Goal: Contribute content

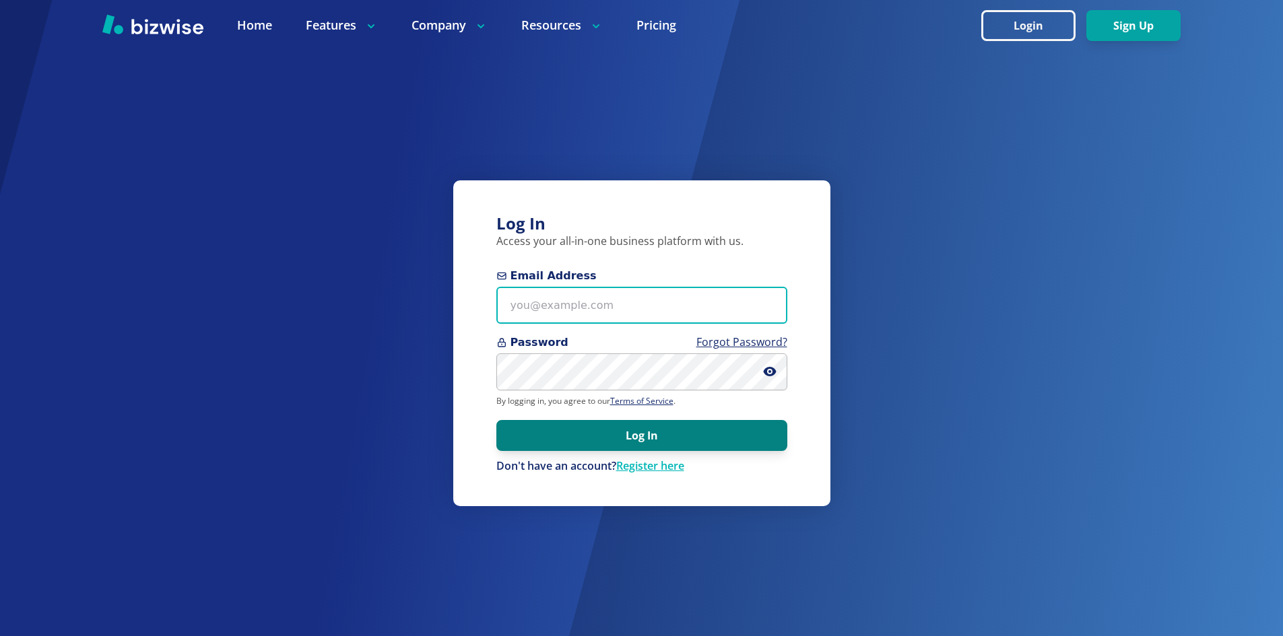
type input "[EMAIL_ADDRESS][DOMAIN_NAME]"
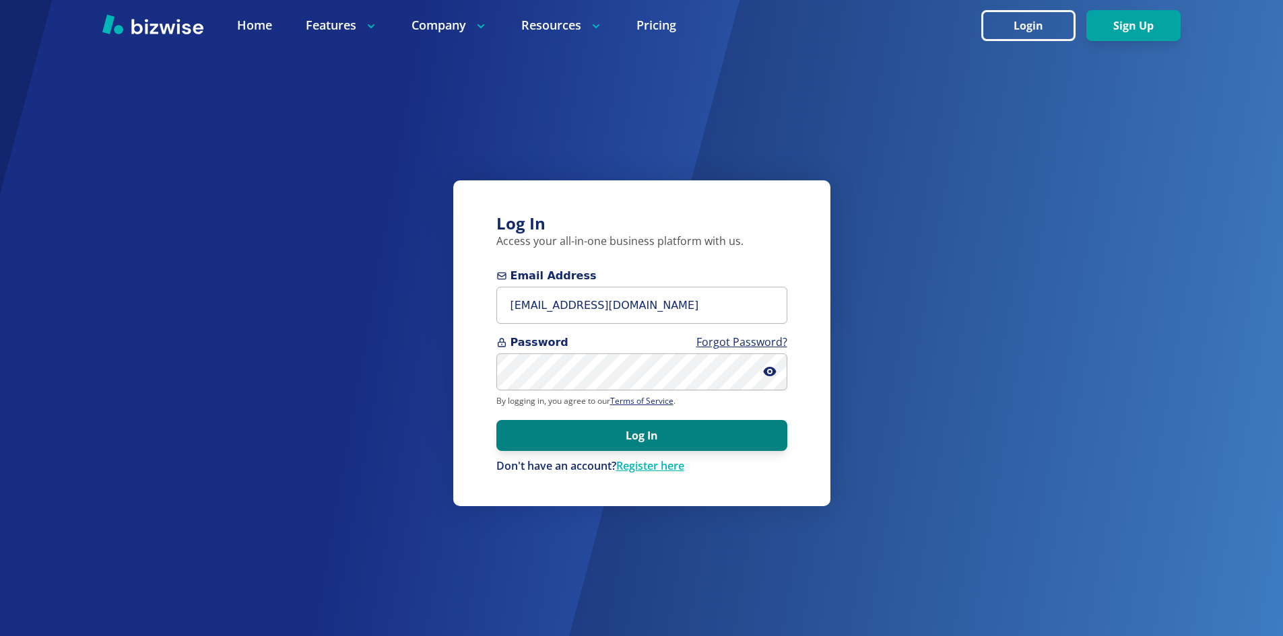
click at [646, 431] on button "Log In" at bounding box center [641, 435] width 291 height 31
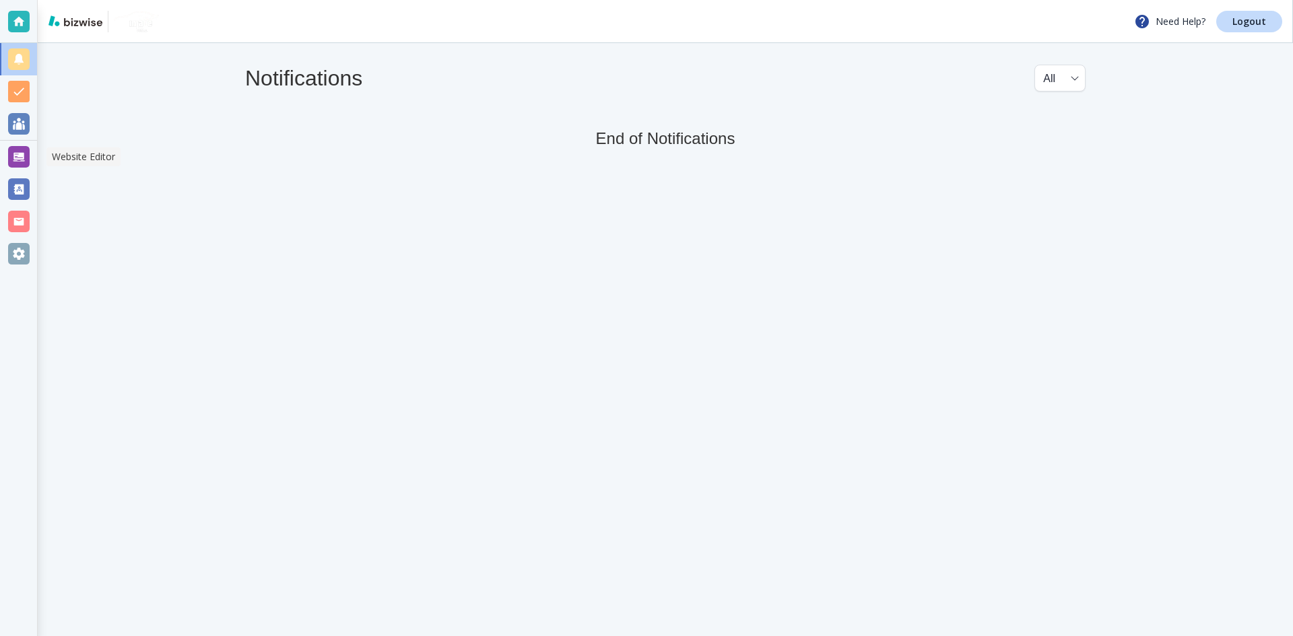
click at [20, 164] on div at bounding box center [19, 157] width 22 height 22
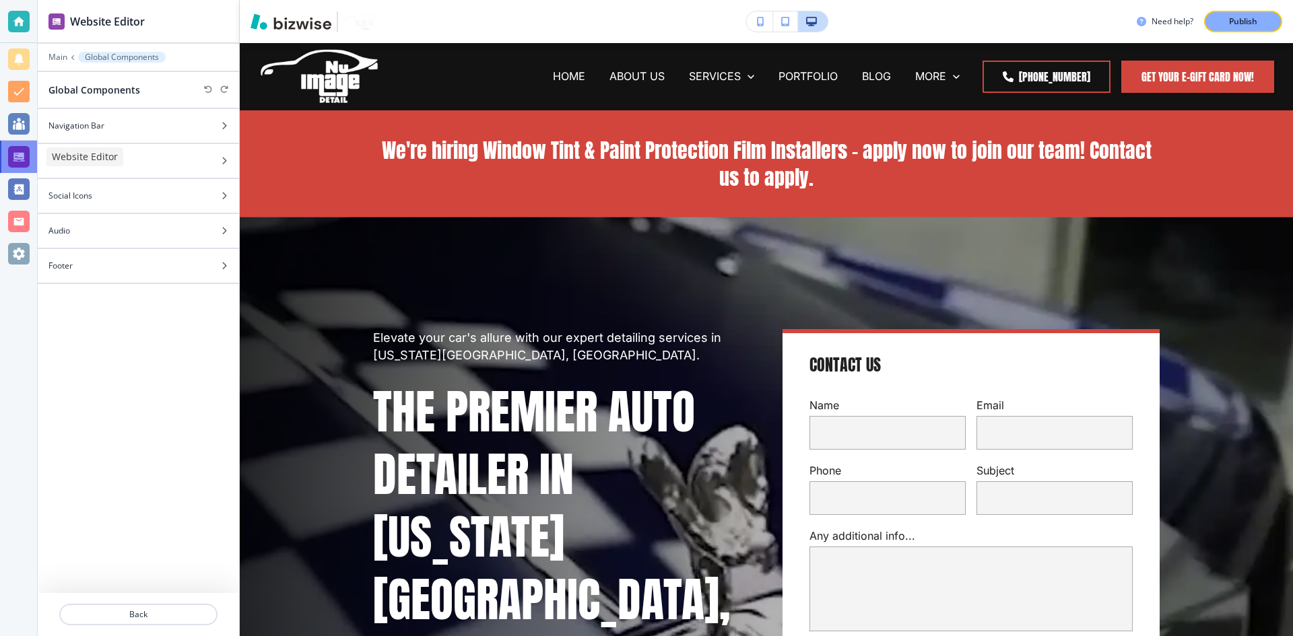
click at [24, 154] on div at bounding box center [19, 157] width 22 height 22
click at [57, 53] on p "Main" at bounding box center [57, 57] width 19 height 9
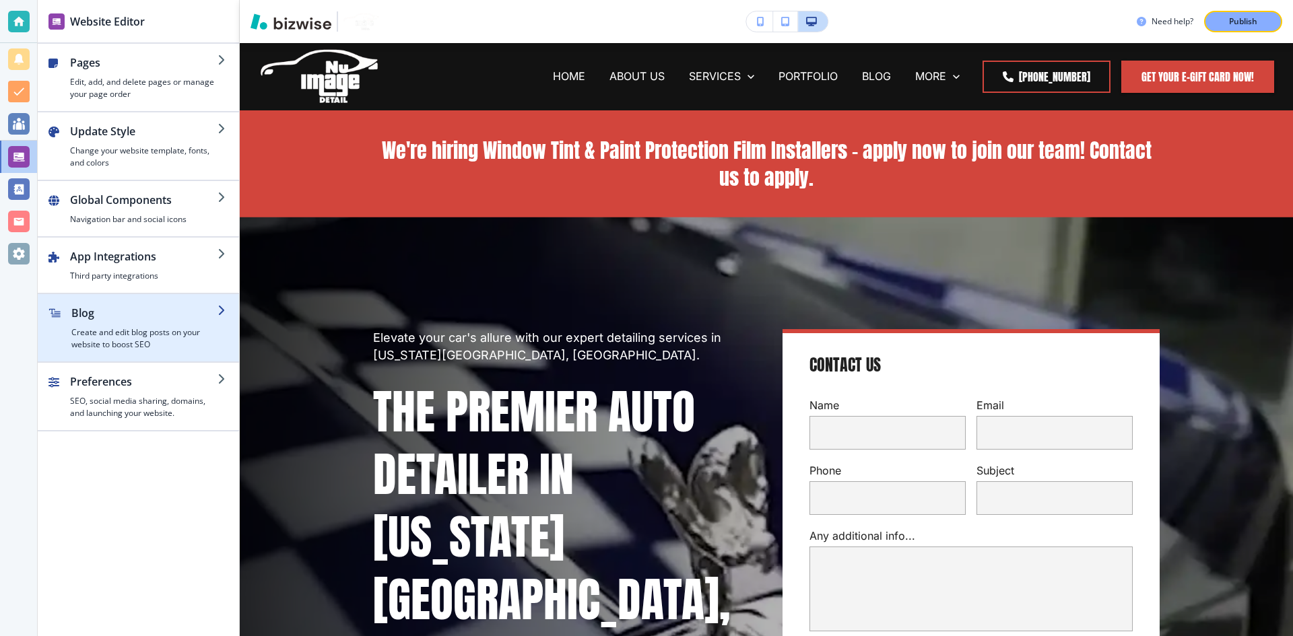
click at [113, 321] on h2 "Blog" at bounding box center [144, 313] width 146 height 16
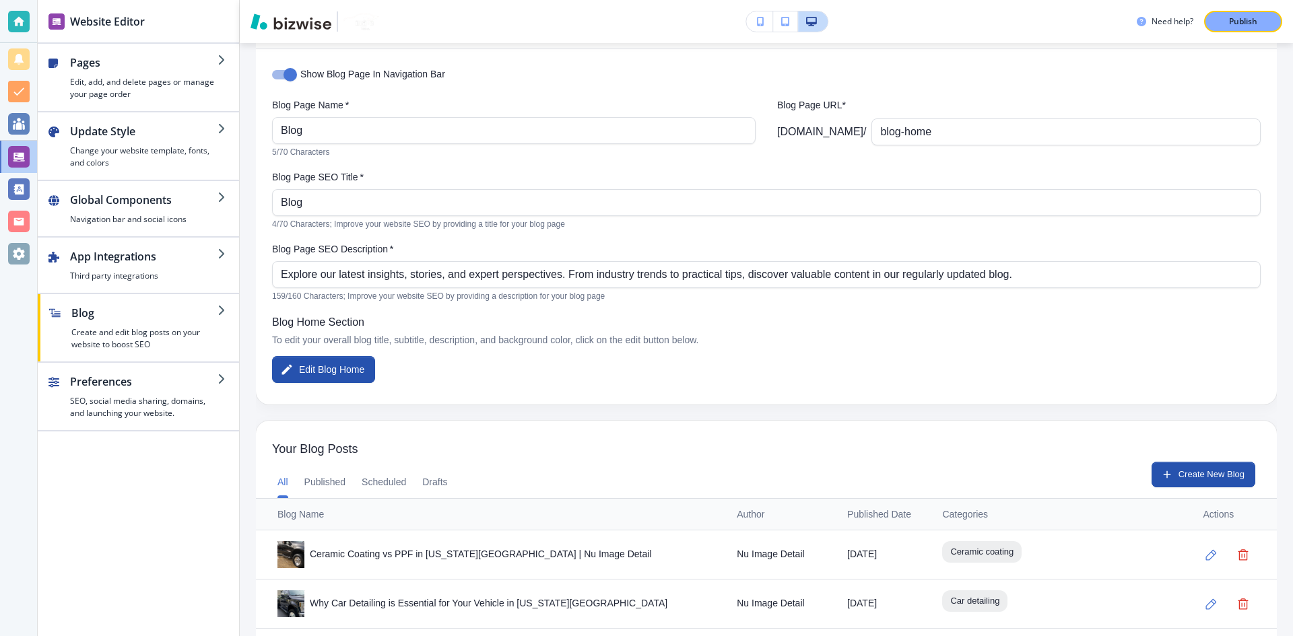
scroll to position [121, 0]
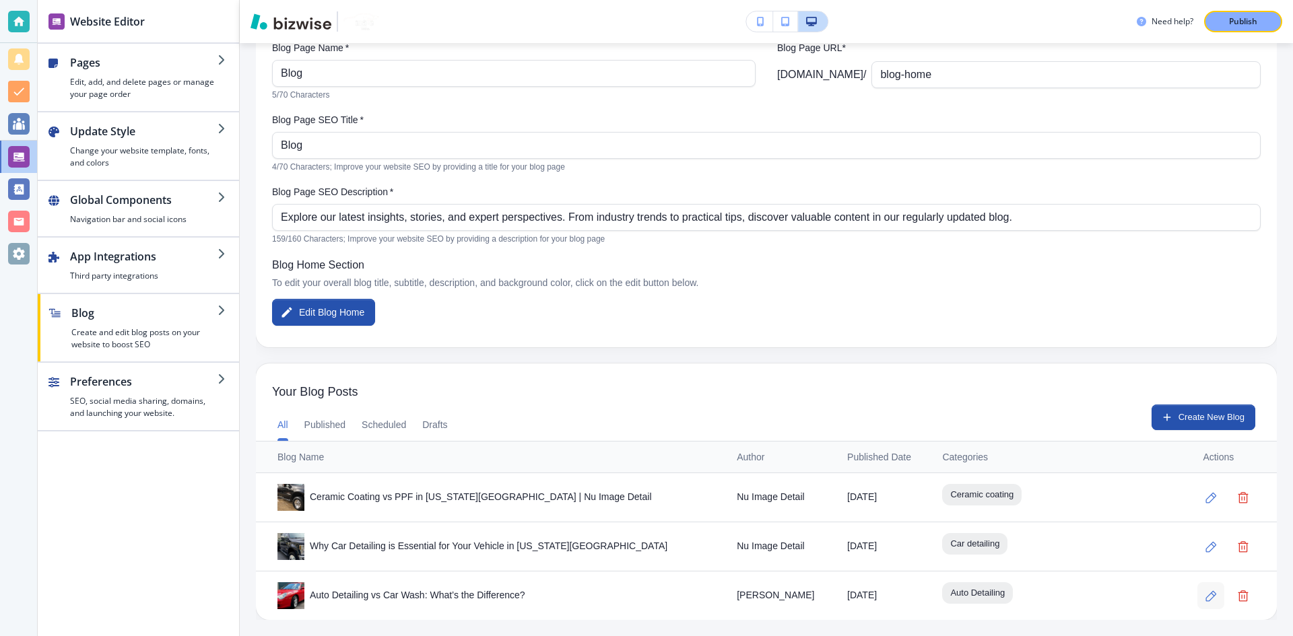
click at [1205, 594] on icon "button" at bounding box center [1210, 596] width 11 height 11
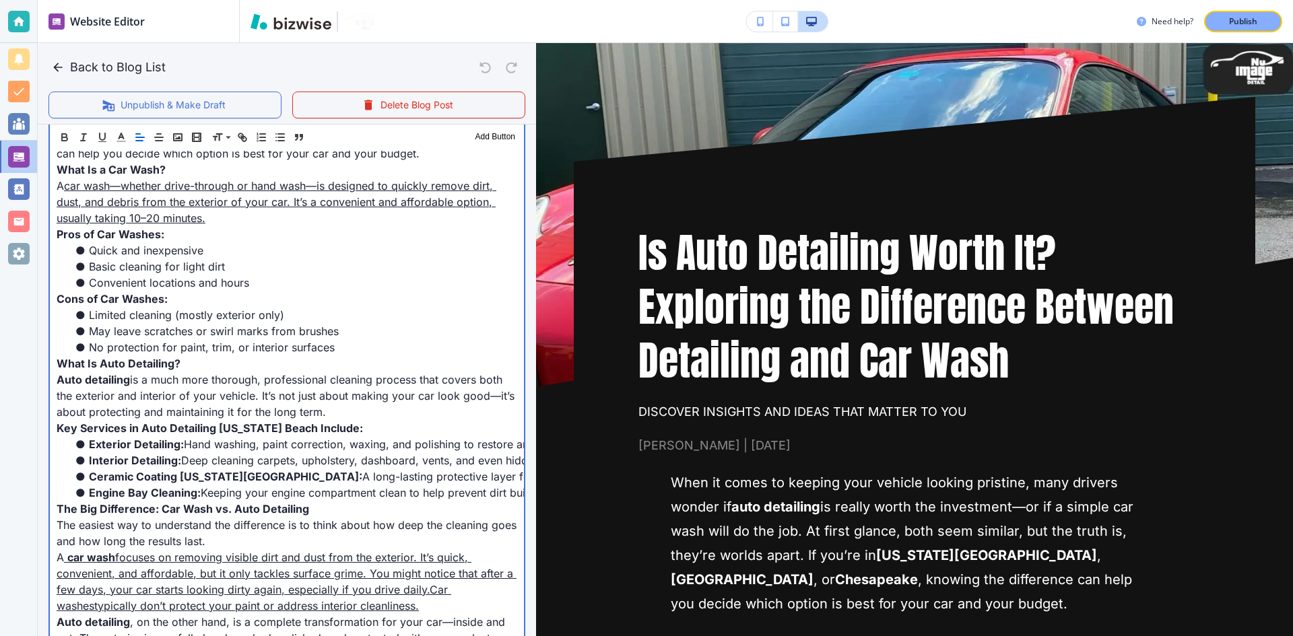
click at [182, 190] on link "—whether drive-through or hand wash—is designed to quickly remove dirt, dust, a…" at bounding box center [277, 202] width 440 height 46
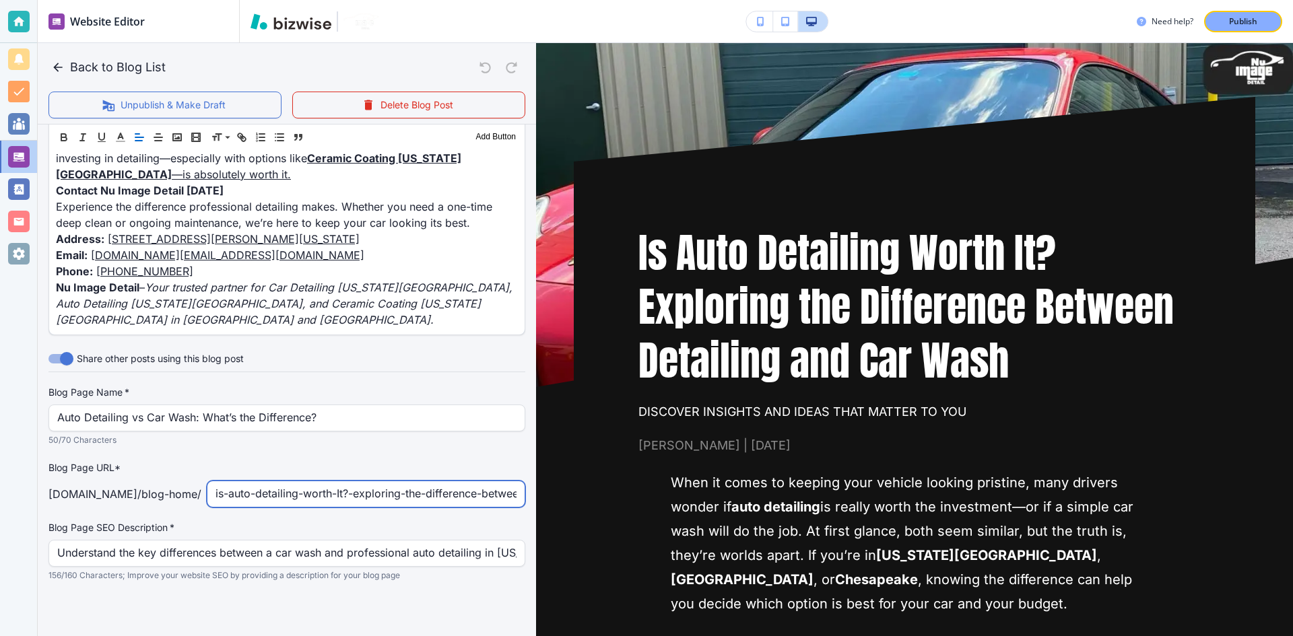
scroll to position [1449, 0]
drag, startPoint x: 322, startPoint y: 490, endPoint x: 500, endPoint y: 492, distance: 178.5
click at [500, 492] on input "is-auto-detailing-worth-It?-exploring-the-difference-between-detailing-and-car-…" at bounding box center [365, 494] width 301 height 26
click at [247, 491] on input "is-auto-detailing-worth-It?-exploring-the-difference-between-detailing-and-car-…" at bounding box center [365, 494] width 301 height 26
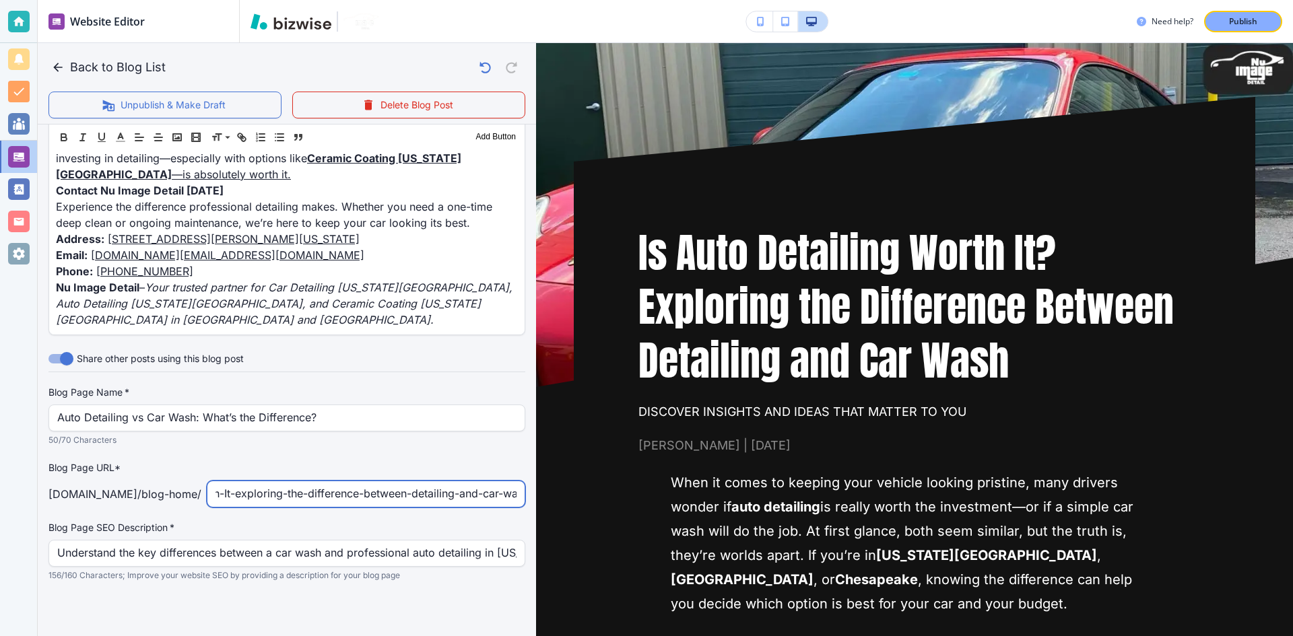
scroll to position [0, 0]
drag, startPoint x: 291, startPoint y: 496, endPoint x: 264, endPoint y: 504, distance: 27.9
click at [191, 502] on div "nuimagedetail.com /blog-home / is-auto-detailing-worth-It-exploring-the-differe…" at bounding box center [286, 494] width 477 height 27
click at [282, 501] on input "is-auto-detailing-worth-It-exploring-the-difference-between-detailing-and-car-w…" at bounding box center [365, 494] width 301 height 26
click at [278, 497] on input "is-auto-detailing-worth-It-exploring-the-difference-between-detailing-and-car-w…" at bounding box center [365, 494] width 301 height 26
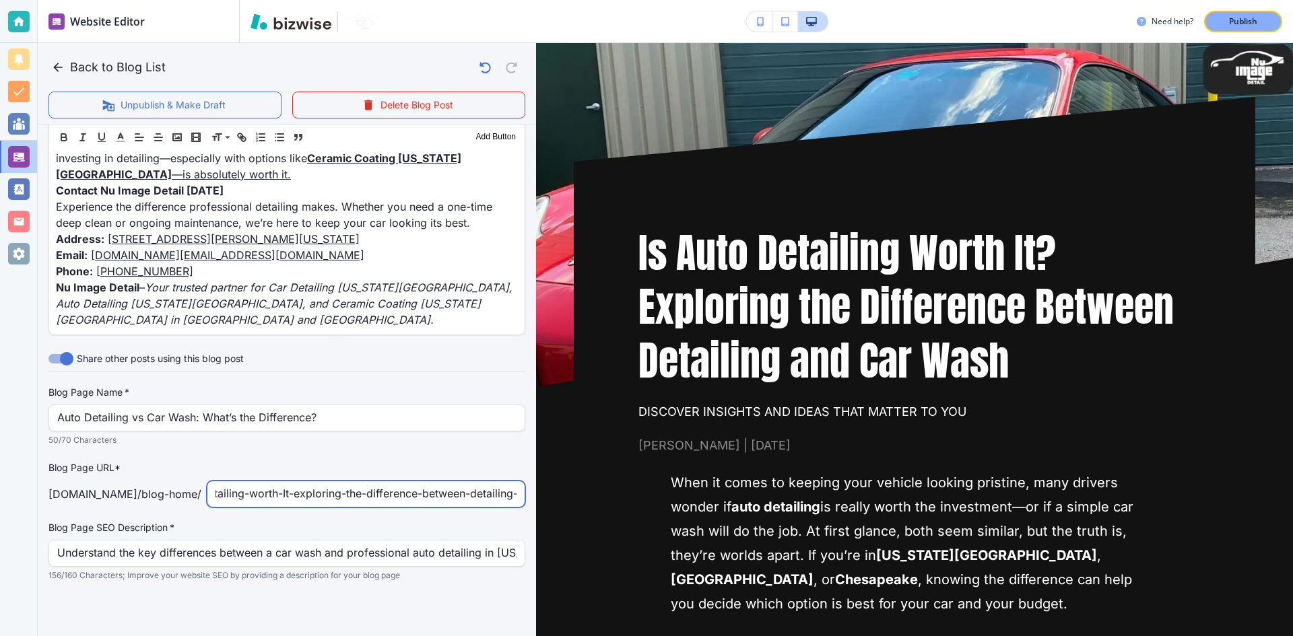
scroll to position [0, 150]
drag, startPoint x: 329, startPoint y: 494, endPoint x: 510, endPoint y: 497, distance: 181.2
click at [510, 497] on div "is-auto-detailing-worth-It-exploring-the-difference-between-detailing-and-car-w…" at bounding box center [366, 494] width 319 height 27
click at [478, 499] on input "is-auto-detailing-worth-It-exploring-the-difference-between-detailing-and-car-w…" at bounding box center [365, 494] width 301 height 26
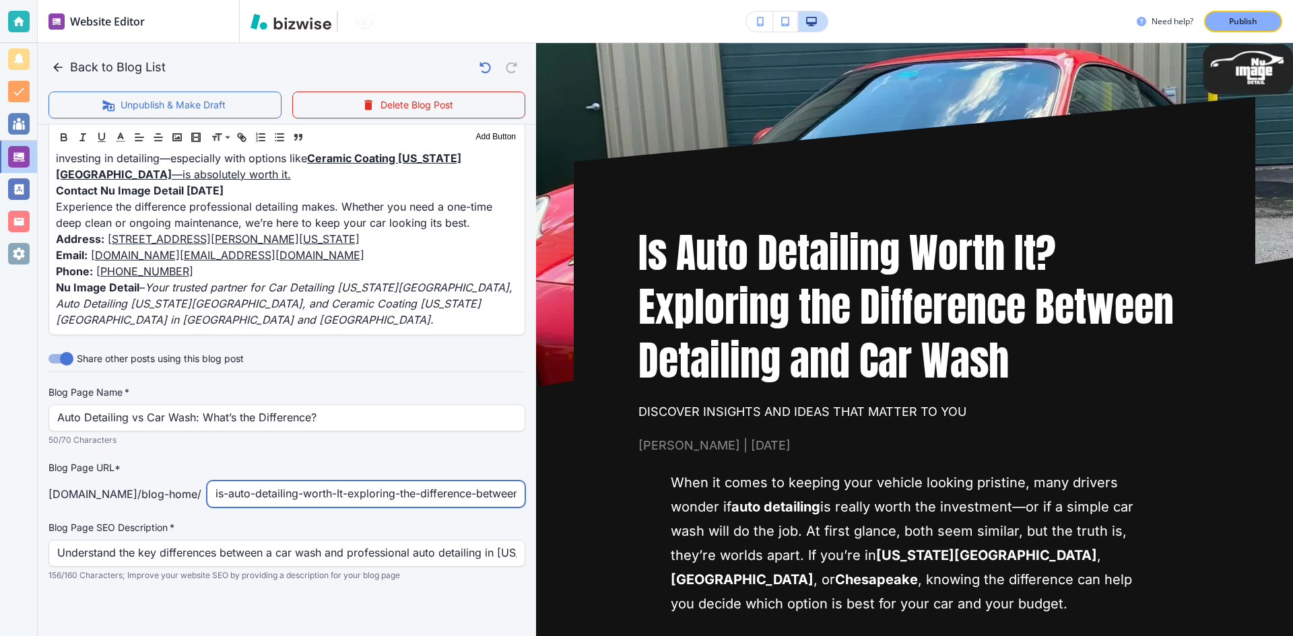
drag, startPoint x: 341, startPoint y: 496, endPoint x: 253, endPoint y: 494, distance: 88.2
click at [182, 497] on div "nuimagedetail.com /blog-home / is-auto-detailing-worth-It-exploring-the-differe…" at bounding box center [286, 494] width 477 height 27
click at [276, 494] on input "is-auto-detailing-worth-It-exploring-the-difference-between-detailing-and-car-w…" at bounding box center [365, 494] width 301 height 26
drag, startPoint x: 352, startPoint y: 494, endPoint x: 599, endPoint y: 494, distance: 247.1
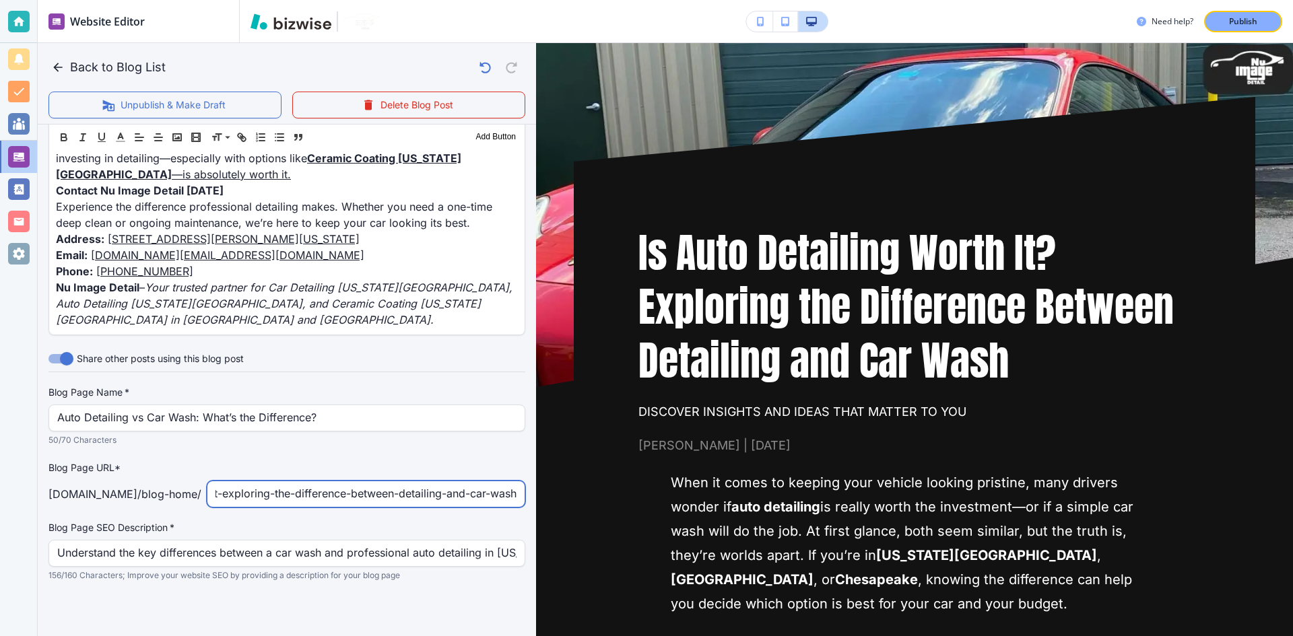
click at [1292, 494] on div "Back to Blog List Unpublish & Make Draft Delete Blog Post Your Blog is automati…" at bounding box center [1293, 318] width 0 height 636
type input "is-auto-detailing-worth-It"
click at [471, 440] on p "50/70 Characters" at bounding box center [281, 440] width 467 height 13
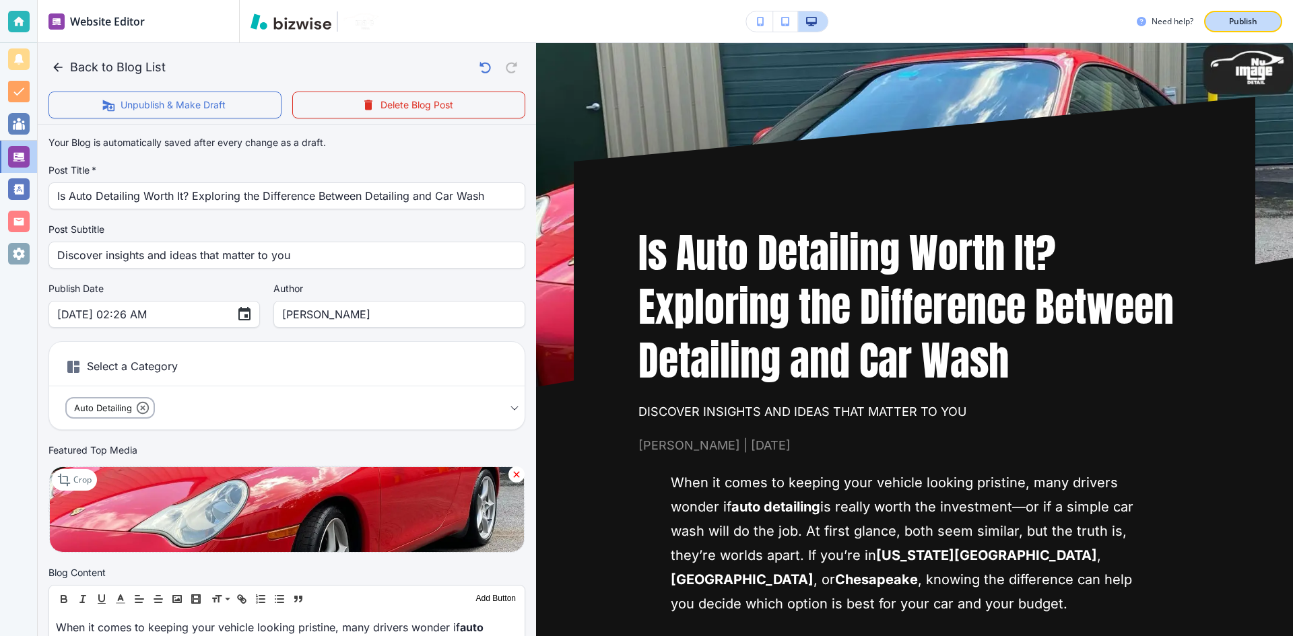
click at [1248, 18] on p "Publish" at bounding box center [1243, 21] width 28 height 12
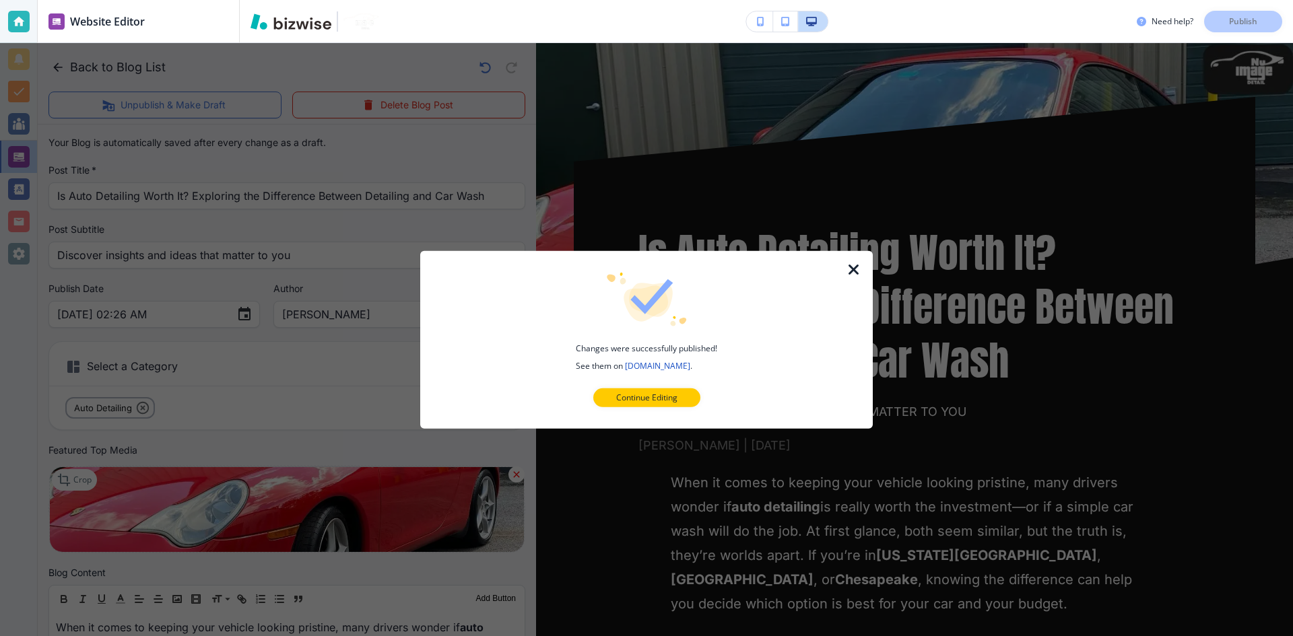
click at [859, 272] on icon "button" at bounding box center [854, 269] width 16 height 16
